Goal: Transaction & Acquisition: Purchase product/service

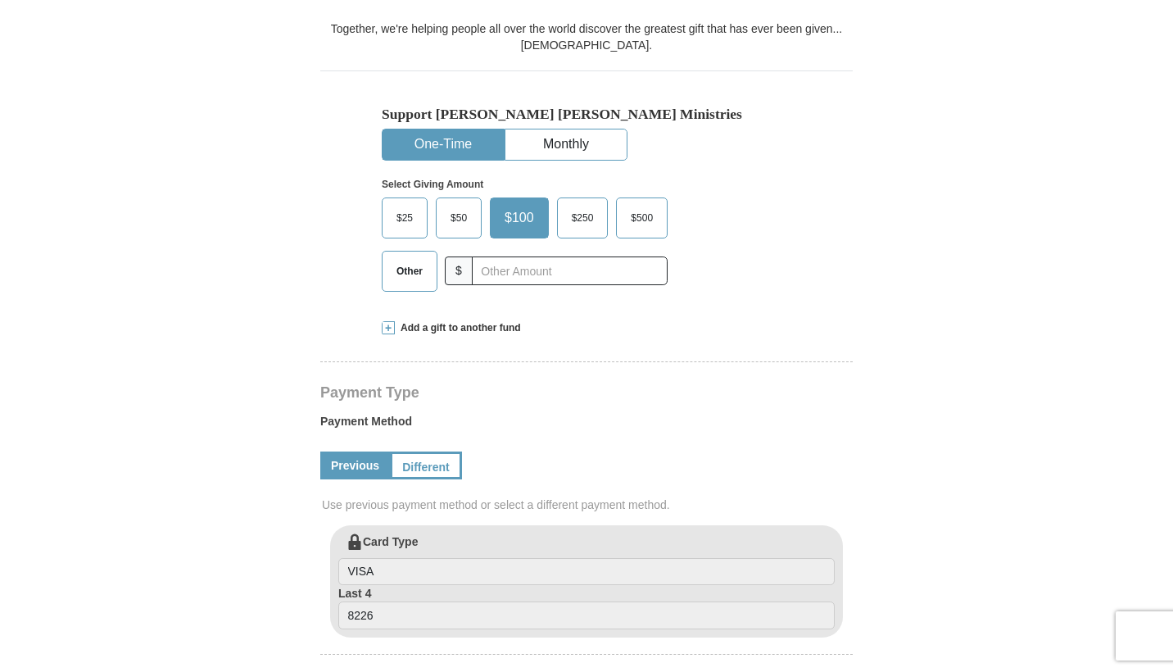
scroll to position [492, 0]
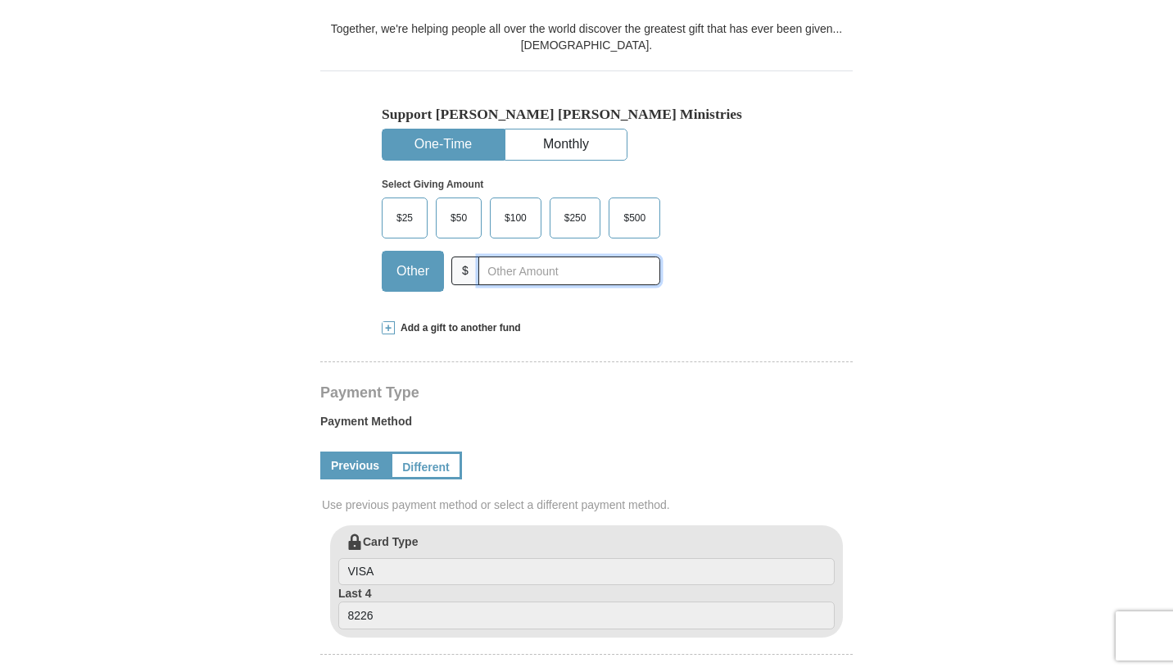
click at [478, 285] on input "text" at bounding box center [569, 270] width 182 height 29
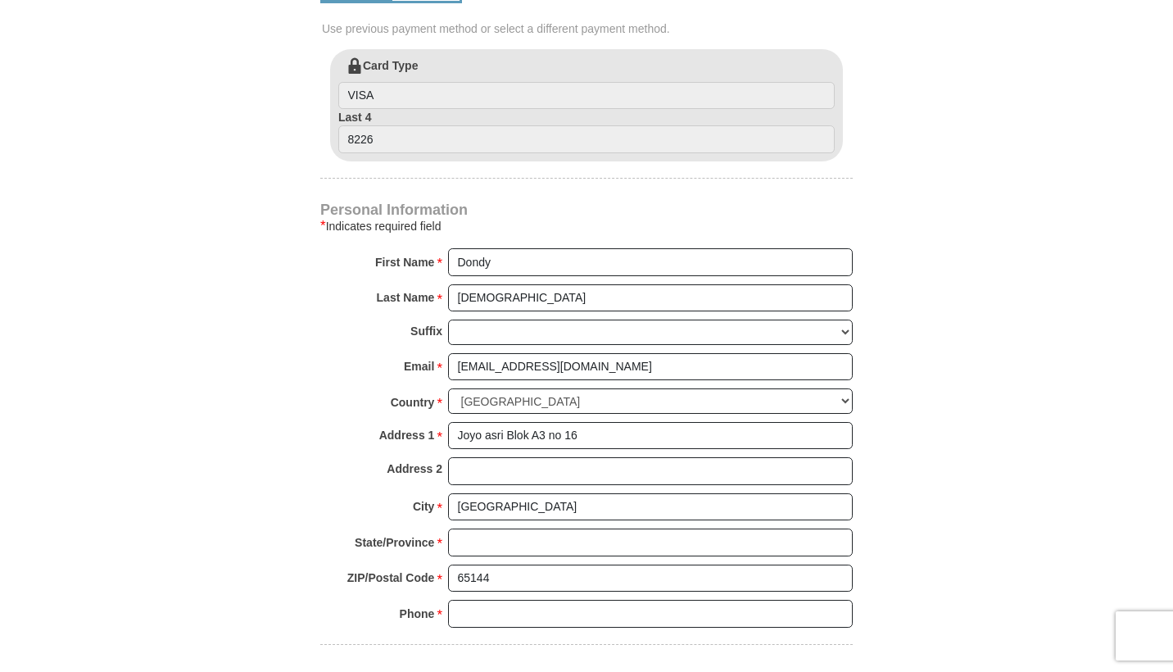
scroll to position [1100, 0]
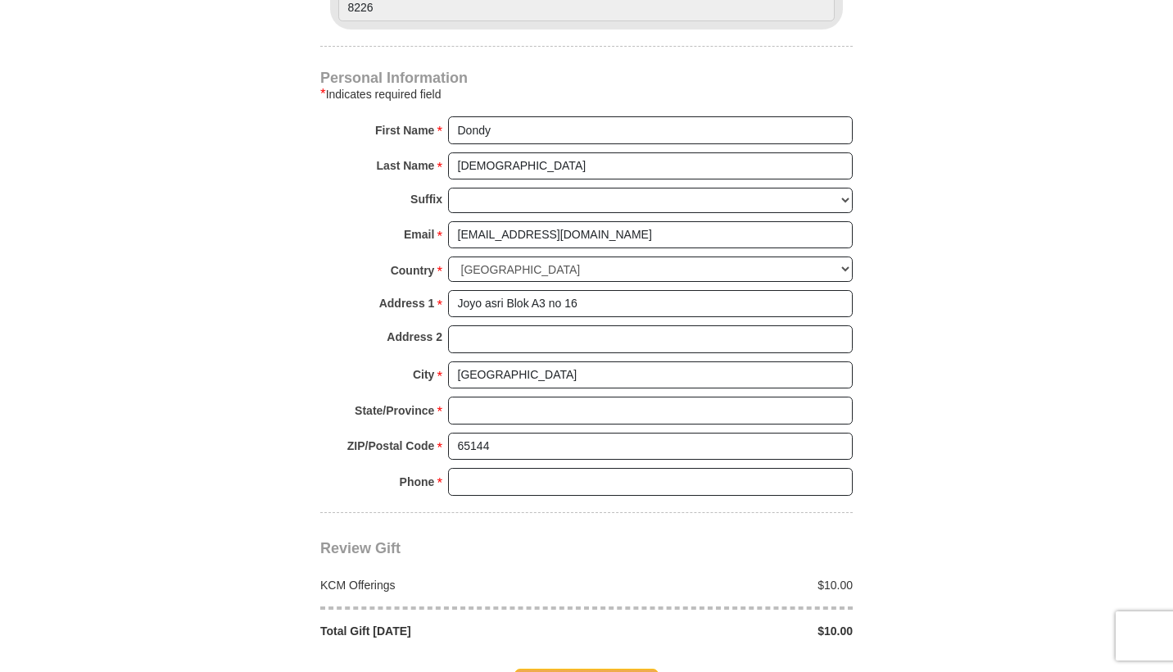
type input "10"
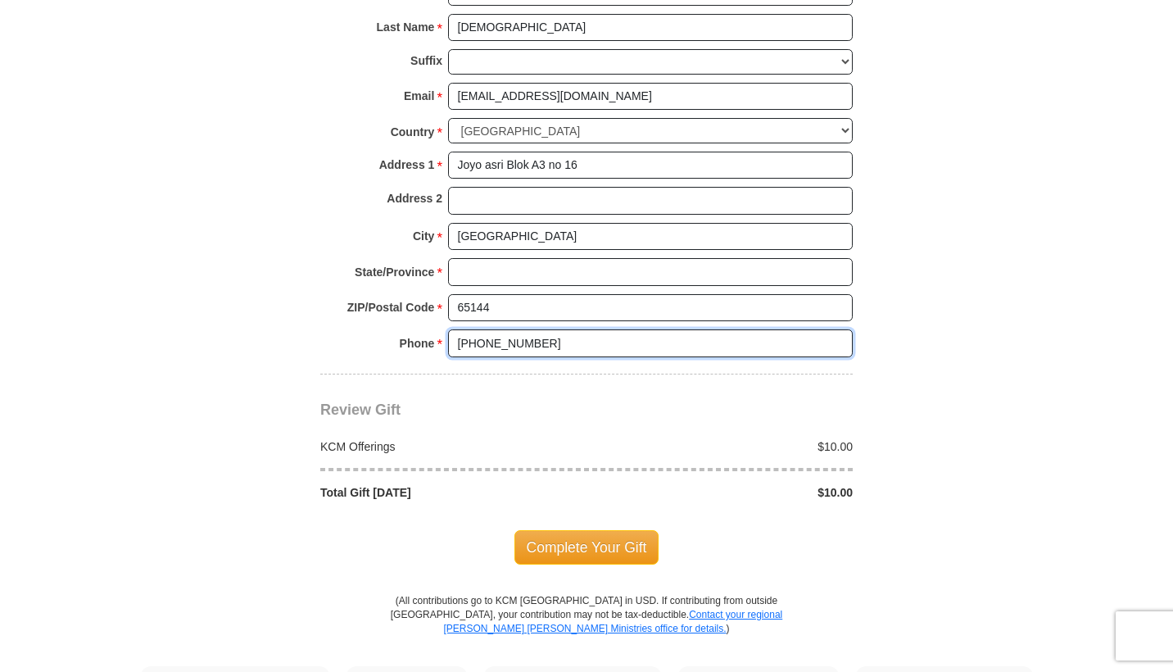
scroll to position [1256, 0]
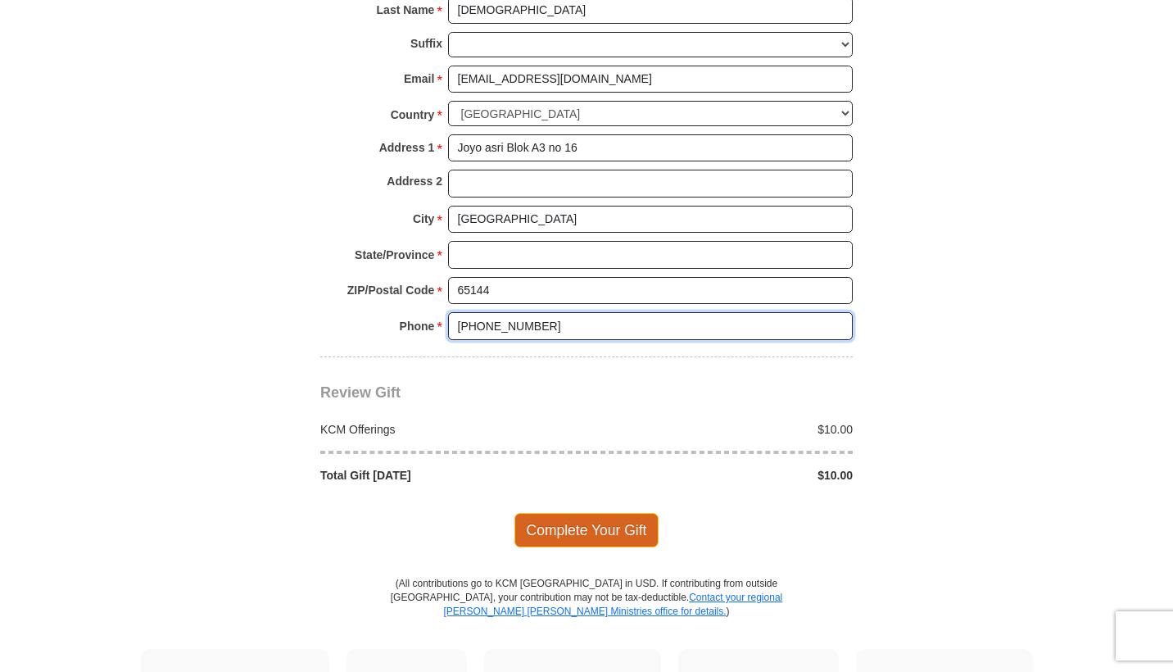
type input "+62 817441234"
click at [562, 513] on span "Complete Your Gift" at bounding box center [586, 530] width 145 height 34
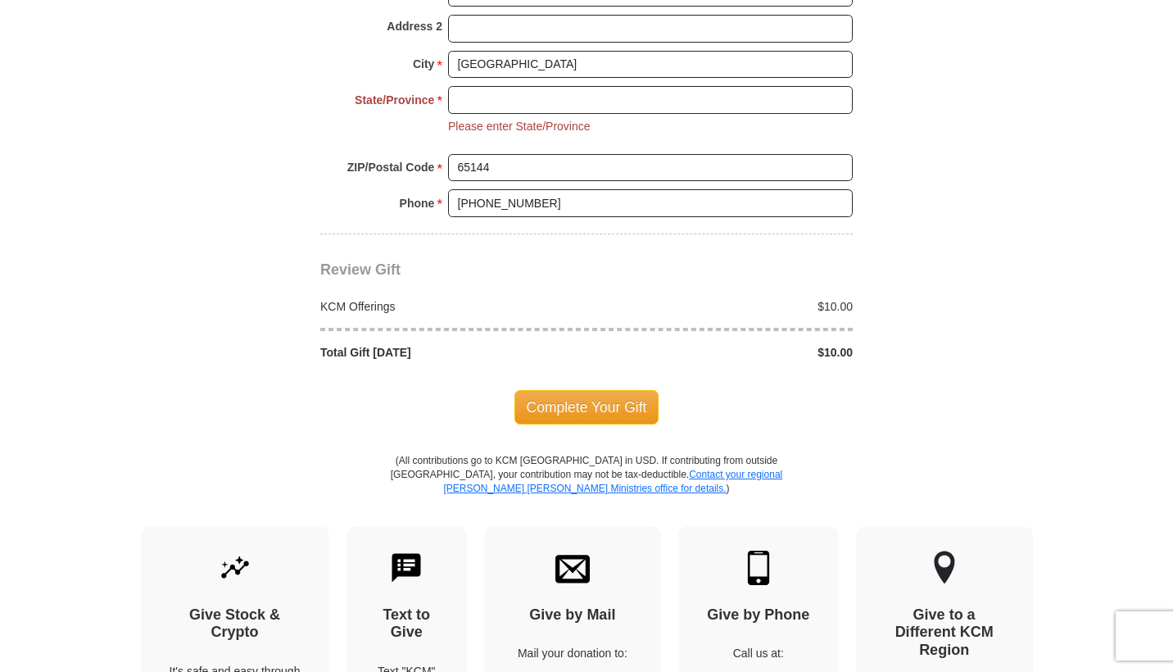
scroll to position [1305, 0]
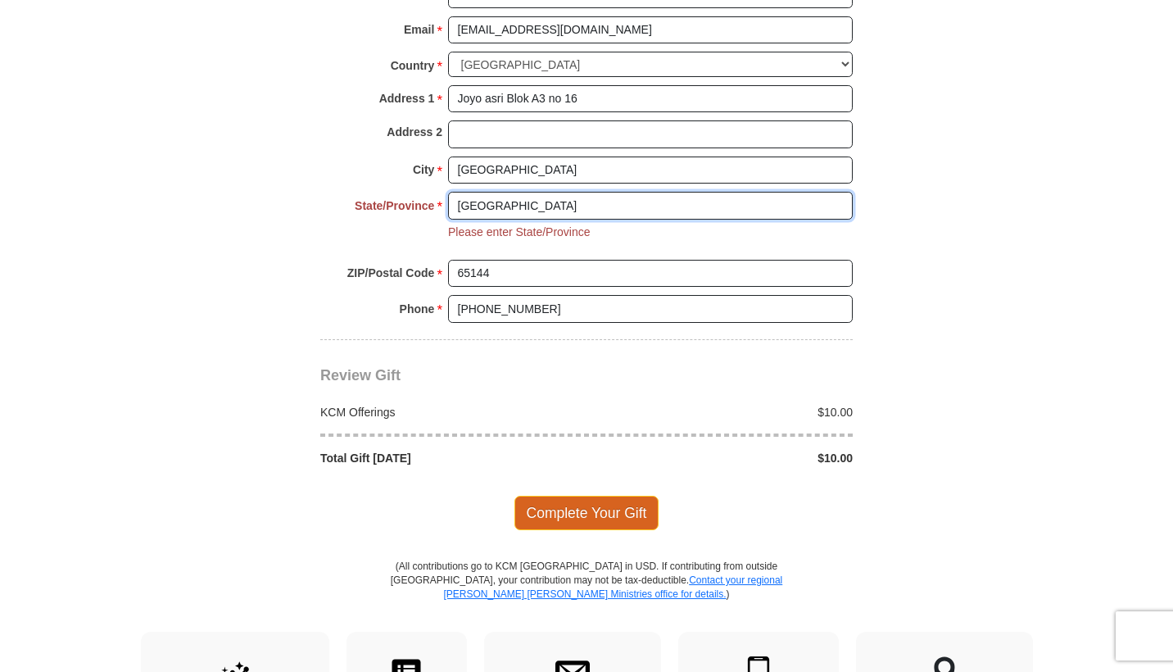
type input "East Java"
click at [631, 496] on span "Complete Your Gift" at bounding box center [586, 513] width 145 height 34
